Goal: Communication & Community: Participate in discussion

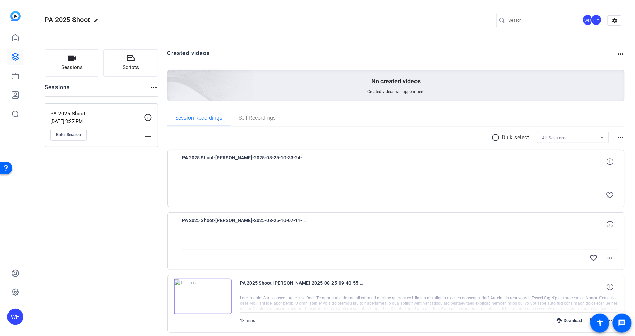
scroll to position [50, 0]
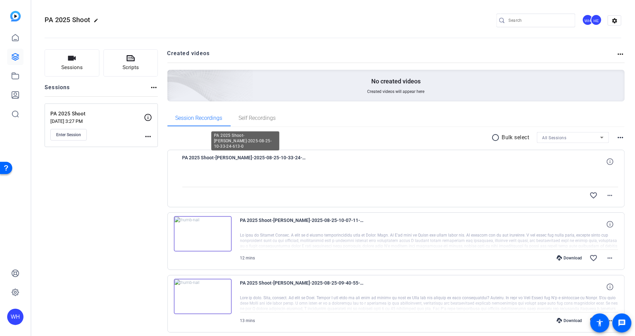
scroll to position [38, 0]
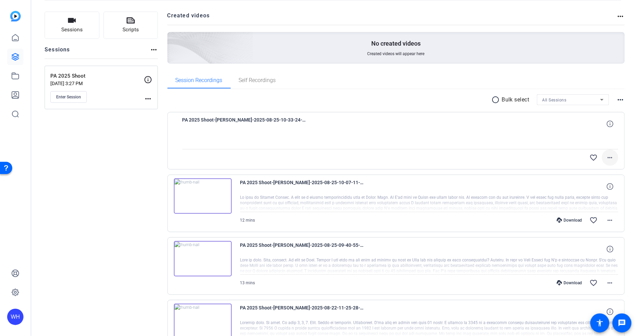
click at [606, 155] on mat-icon "more_horiz" at bounding box center [610, 157] width 8 height 8
drag, startPoint x: 379, startPoint y: 148, endPoint x: 219, endPoint y: 116, distance: 162.9
click at [377, 147] on div at bounding box center [317, 168] width 635 height 336
click at [232, 117] on span "PA 2025 Shoot-[PERSON_NAME]-2025-08-25-10-33-24-613-0" at bounding box center [245, 124] width 126 height 16
click at [232, 118] on span "PA 2025 Shoot-[PERSON_NAME]-2025-08-25-10-33-24-613-0" at bounding box center [245, 124] width 126 height 16
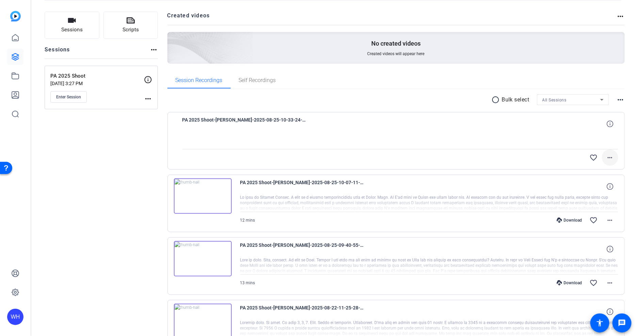
click at [609, 156] on mat-icon "more_horiz" at bounding box center [610, 157] width 8 height 8
click at [66, 99] on div at bounding box center [317, 168] width 635 height 336
click at [66, 96] on span "Enter Session" at bounding box center [68, 96] width 25 height 5
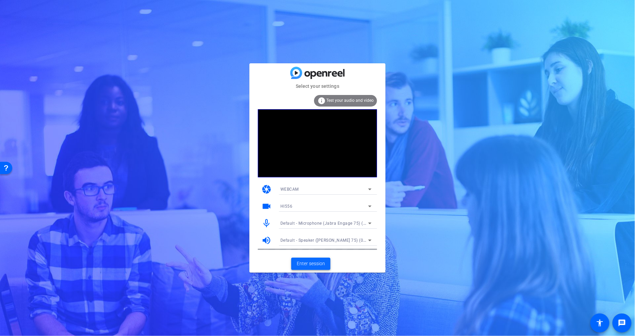
click at [315, 259] on span at bounding box center [310, 263] width 39 height 16
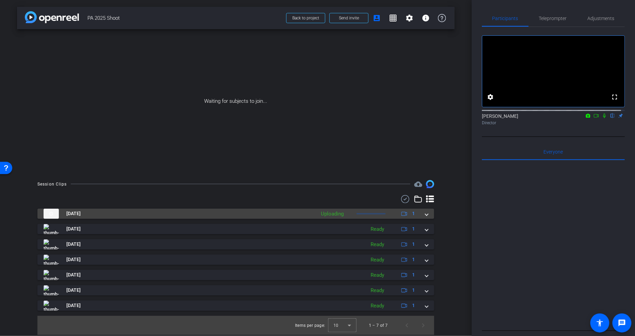
click at [426, 215] on span at bounding box center [426, 213] width 3 height 7
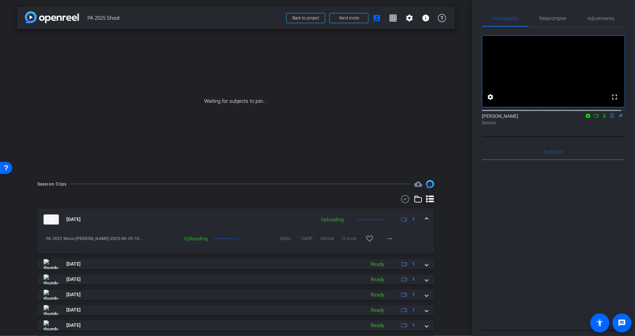
click at [593, 118] on icon at bounding box center [595, 115] width 5 height 5
click at [609, 118] on icon at bounding box center [611, 115] width 5 height 5
